Goal: Task Accomplishment & Management: Use online tool/utility

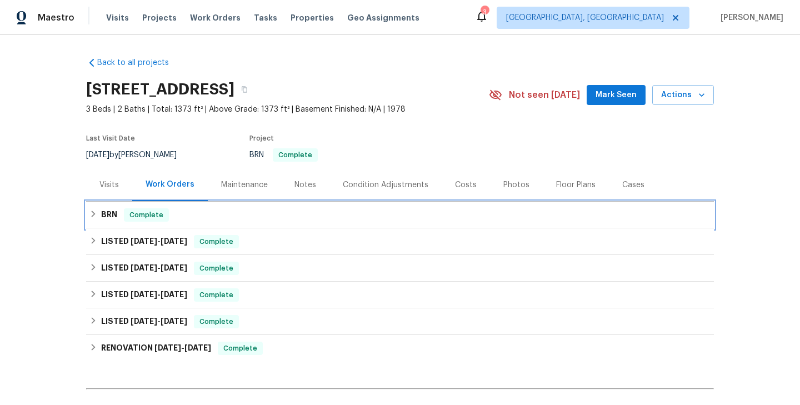
click at [197, 217] on div "BRN Complete" at bounding box center [399, 214] width 621 height 13
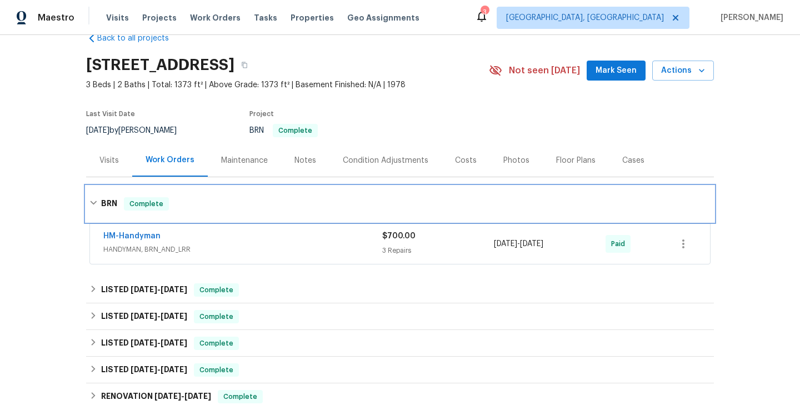
scroll to position [29, 0]
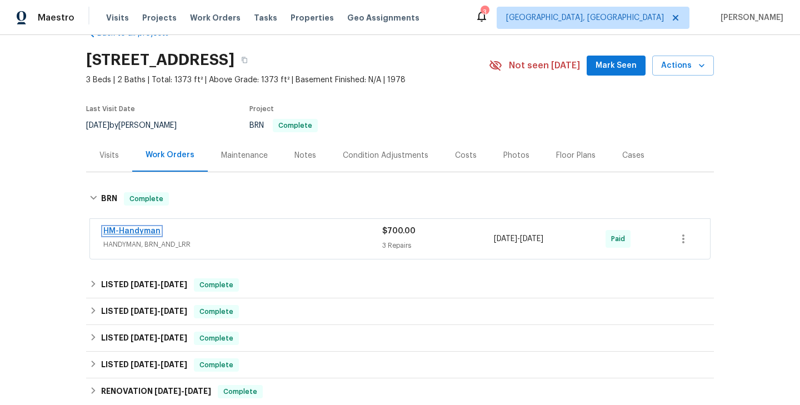
click at [156, 233] on link "HM-Handyman" at bounding box center [131, 231] width 57 height 8
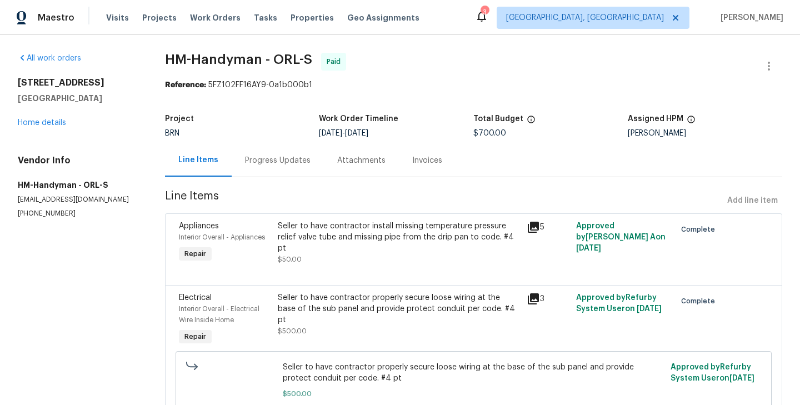
click at [258, 228] on div "Appliances" at bounding box center [225, 226] width 93 height 11
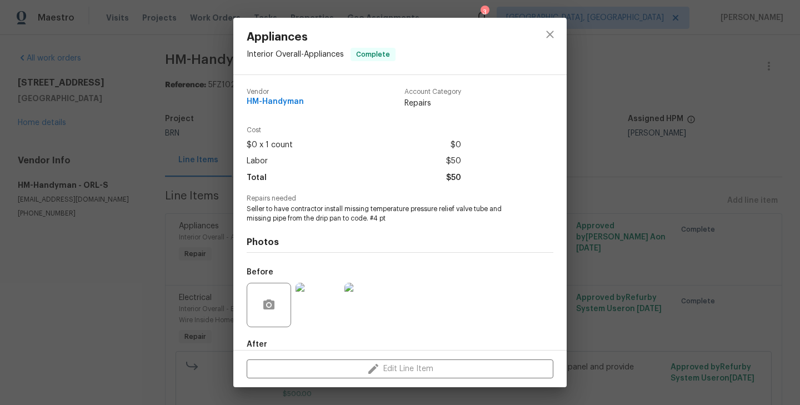
scroll to position [61, 0]
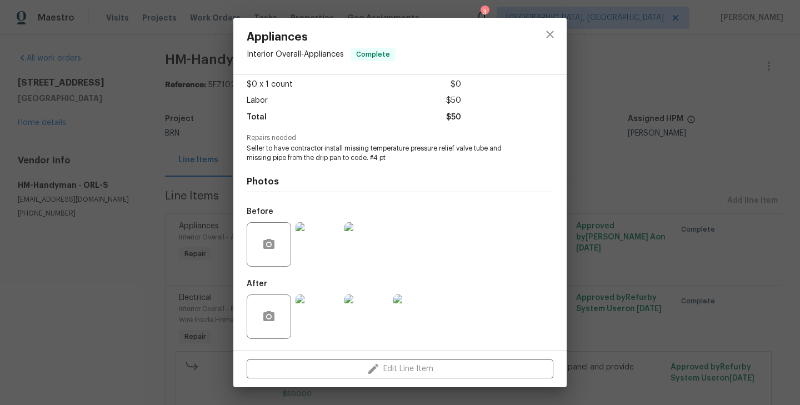
click at [326, 241] on img at bounding box center [318, 244] width 44 height 44
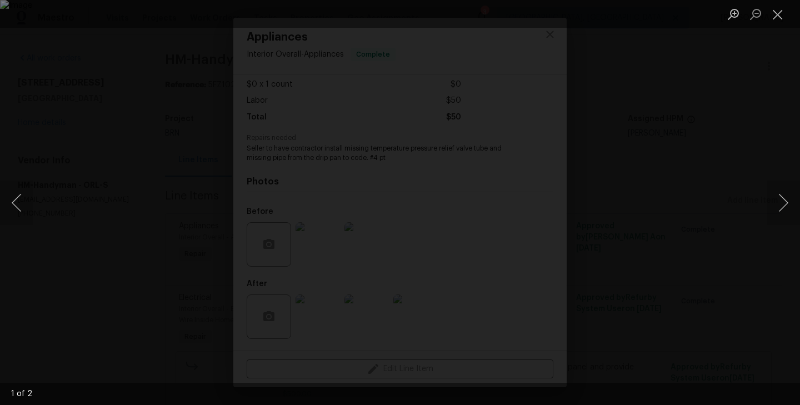
click at [213, 318] on div "Lightbox" at bounding box center [400, 202] width 800 height 405
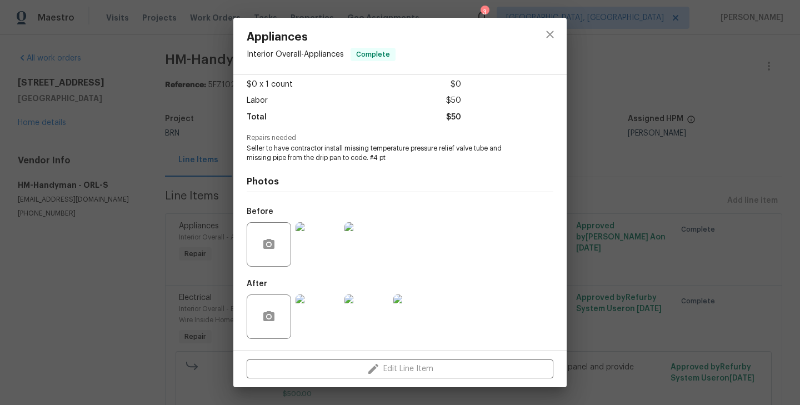
click at [366, 231] on img at bounding box center [367, 244] width 44 height 44
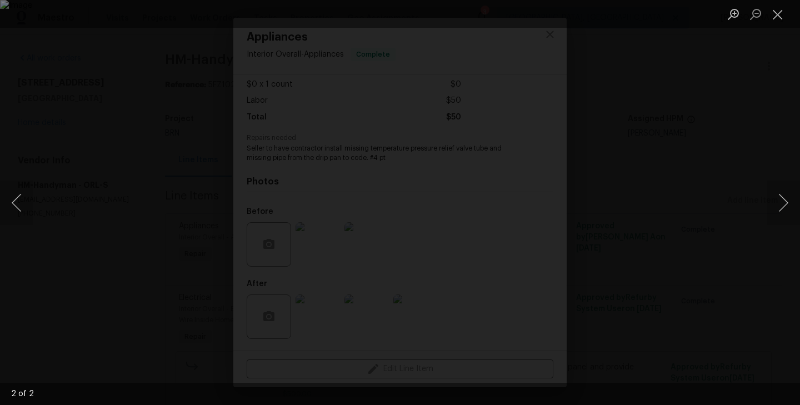
click at [228, 324] on div "Lightbox" at bounding box center [400, 202] width 800 height 405
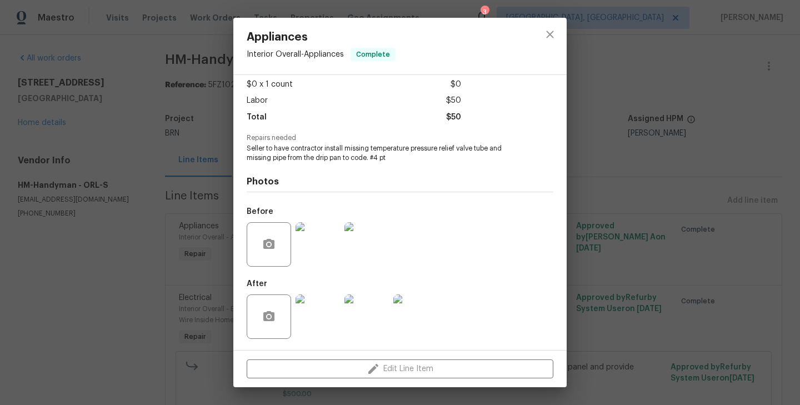
click at [335, 311] on img at bounding box center [318, 317] width 44 height 44
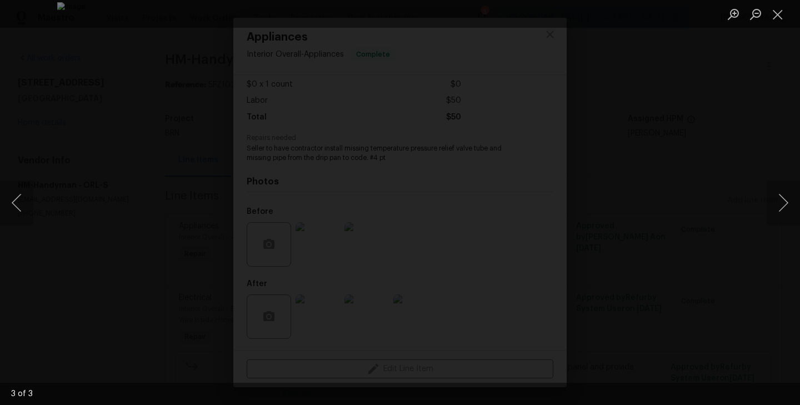
click at [226, 224] on div "Lightbox" at bounding box center [400, 202] width 800 height 405
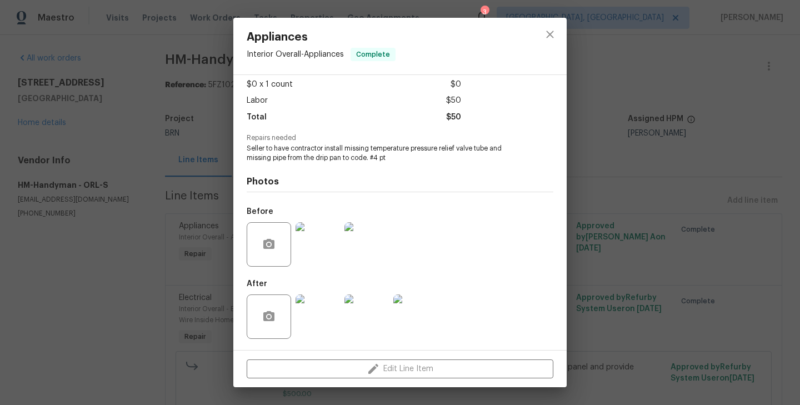
click at [410, 325] on img at bounding box center [415, 317] width 44 height 44
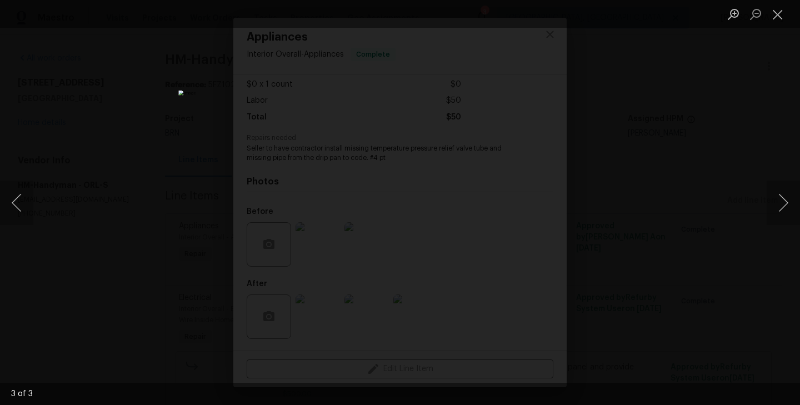
click at [196, 228] on div "Lightbox" at bounding box center [400, 202] width 800 height 405
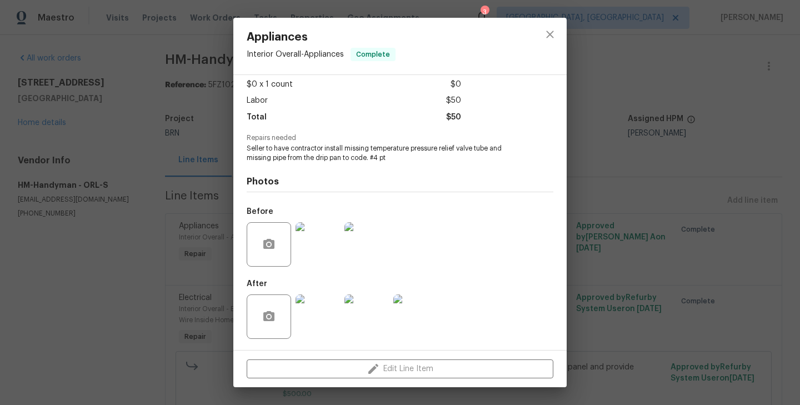
click at [364, 245] on img at bounding box center [367, 244] width 44 height 44
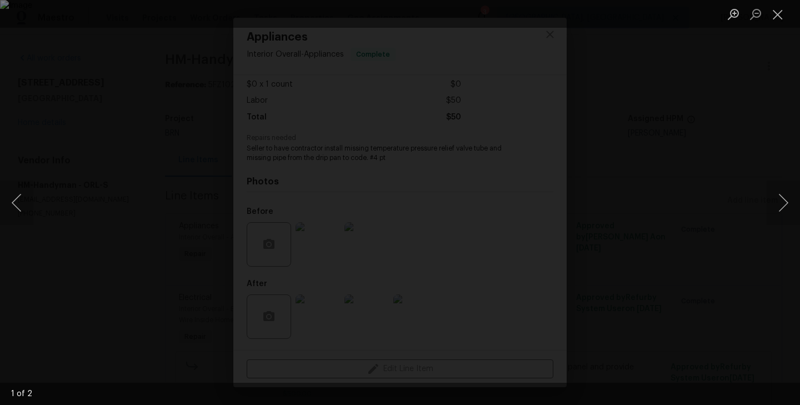
click at [152, 317] on div "Lightbox" at bounding box center [400, 202] width 800 height 405
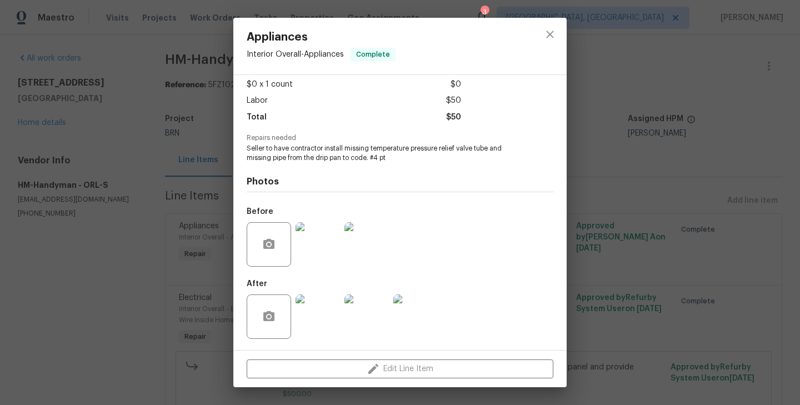
click at [143, 158] on div "Appliances Interior Overall - Appliances Complete Vendor HM-Handyman Account Ca…" at bounding box center [400, 202] width 800 height 405
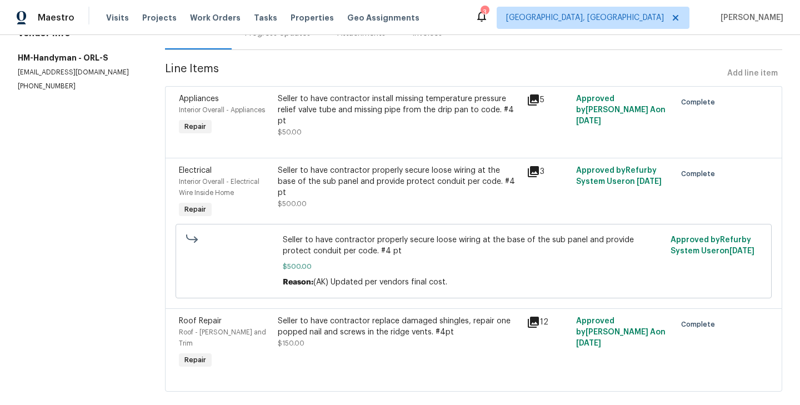
scroll to position [135, 0]
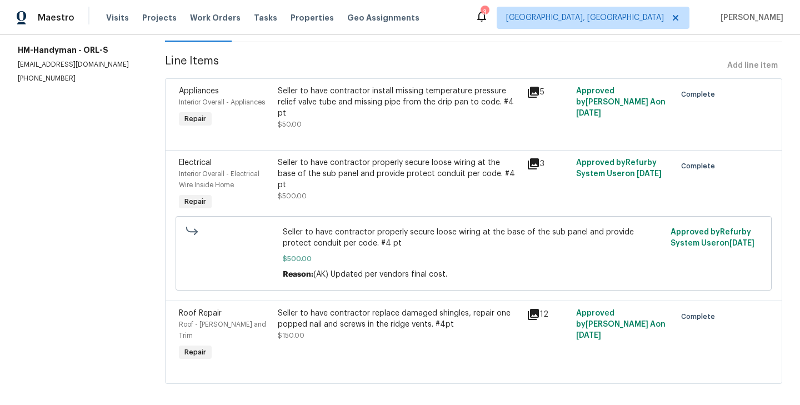
click at [276, 180] on div "Seller to have contractor properly secure loose wiring at the base of the sub p…" at bounding box center [399, 185] width 248 height 62
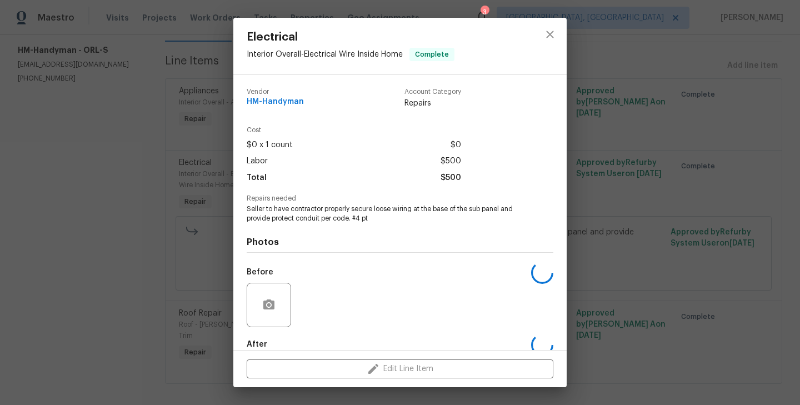
scroll to position [61, 0]
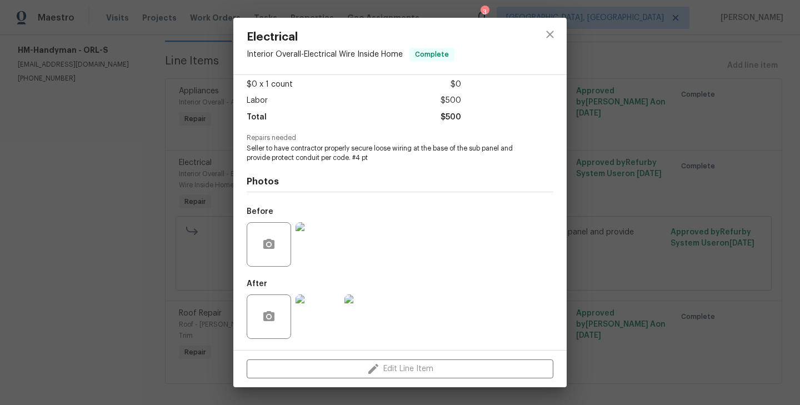
click at [328, 253] on img at bounding box center [318, 244] width 44 height 44
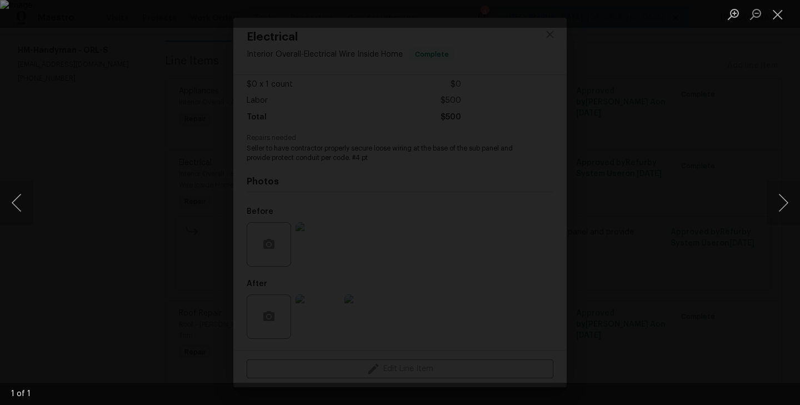
click at [173, 275] on div "Lightbox" at bounding box center [400, 202] width 800 height 405
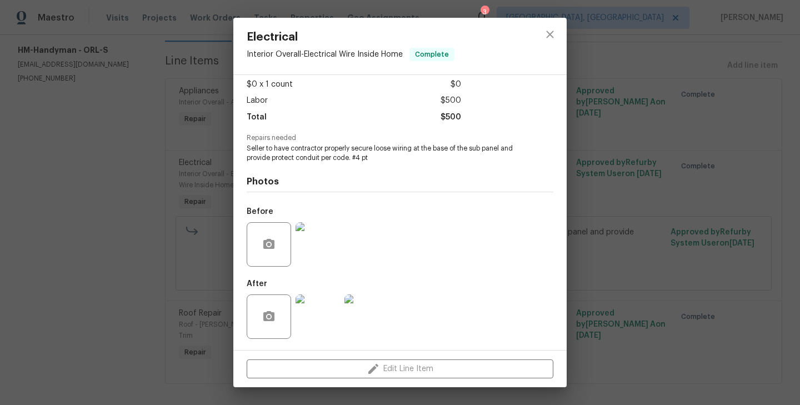
click at [369, 312] on img at bounding box center [367, 317] width 44 height 44
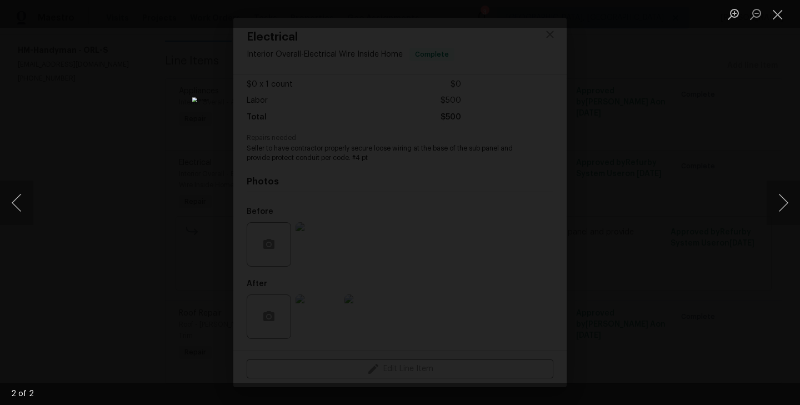
click at [98, 178] on div "Lightbox" at bounding box center [400, 202] width 800 height 405
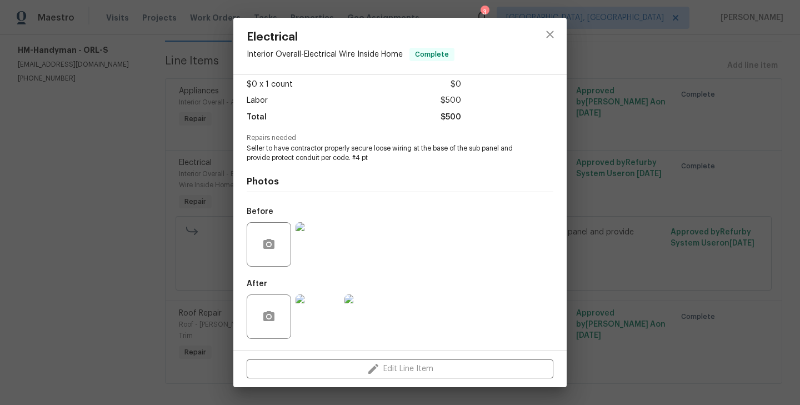
click at [147, 227] on div "Electrical Interior Overall - Electrical Wire Inside Home Complete Vendor HM-Ha…" at bounding box center [400, 202] width 800 height 405
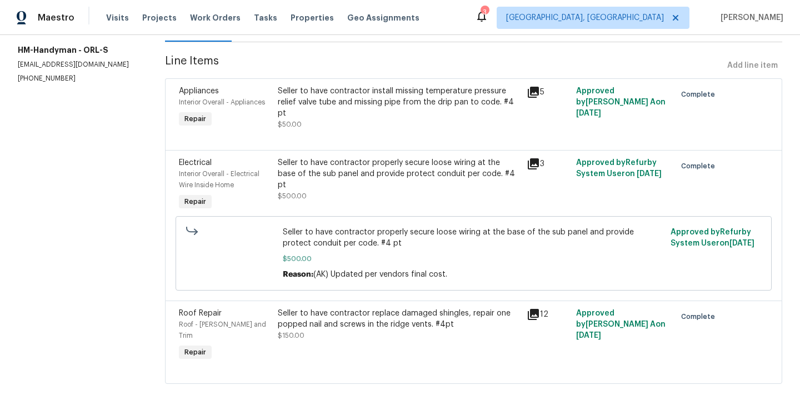
click at [278, 322] on div "Seller to have contractor replace damaged shingles, repair one popped nail and …" at bounding box center [399, 319] width 242 height 22
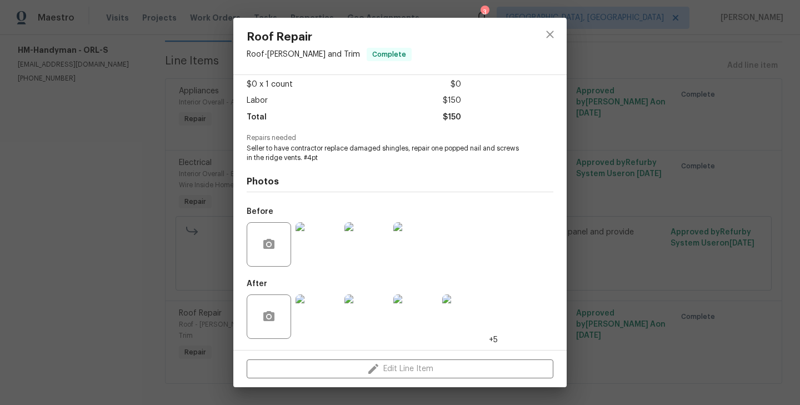
click at [136, 245] on div "Roof Repair Roof - [PERSON_NAME] and Trim Complete Vendor HM-Handyman Account C…" at bounding box center [400, 202] width 800 height 405
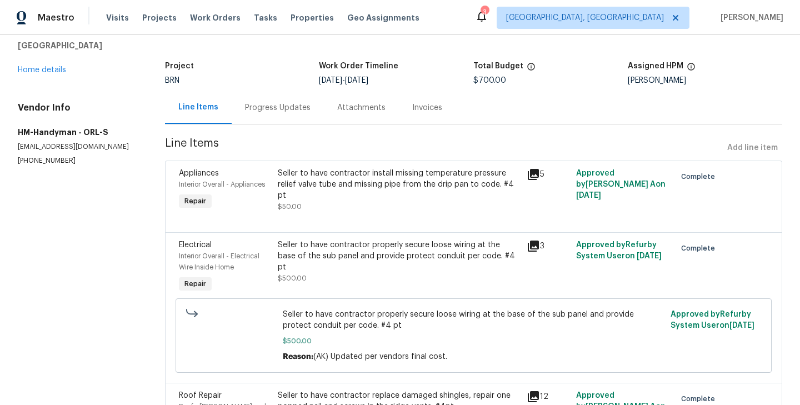
click at [256, 102] on div "Progress Updates" at bounding box center [278, 107] width 66 height 11
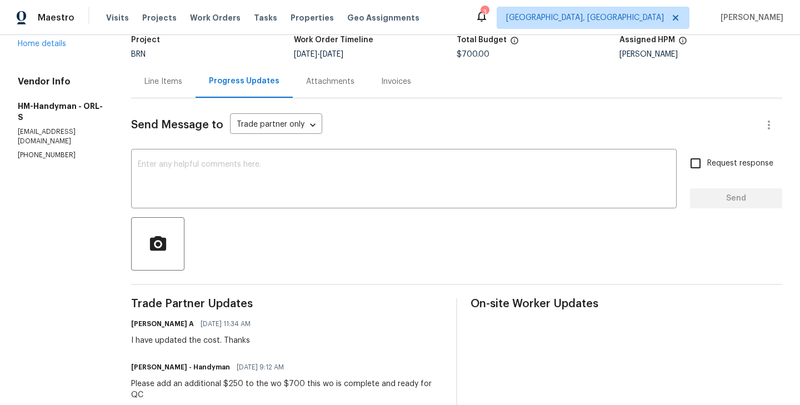
scroll to position [6, 0]
